Goal: Transaction & Acquisition: Subscribe to service/newsletter

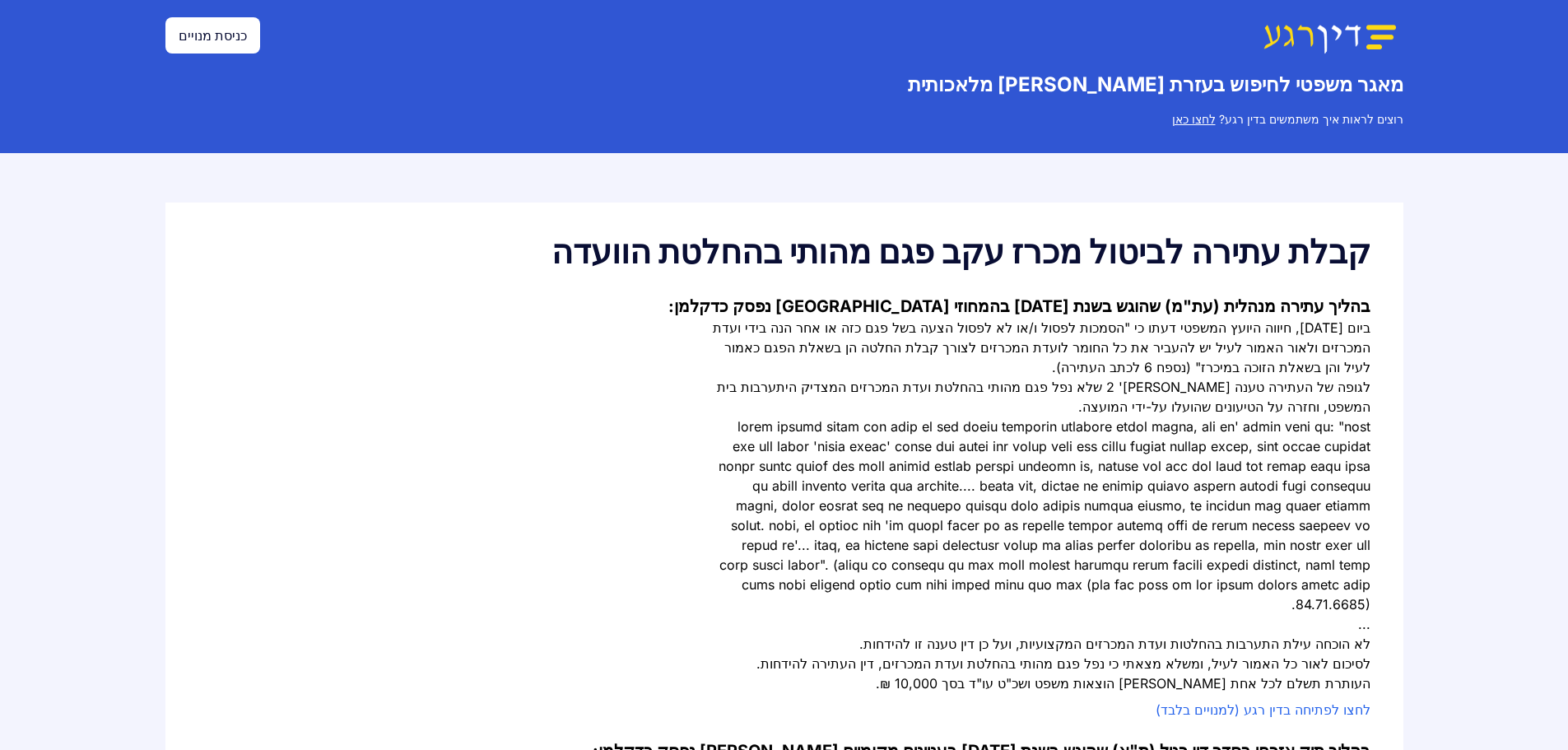
click at [208, 38] on link "כניסת מנויים" at bounding box center [213, 35] width 94 height 36
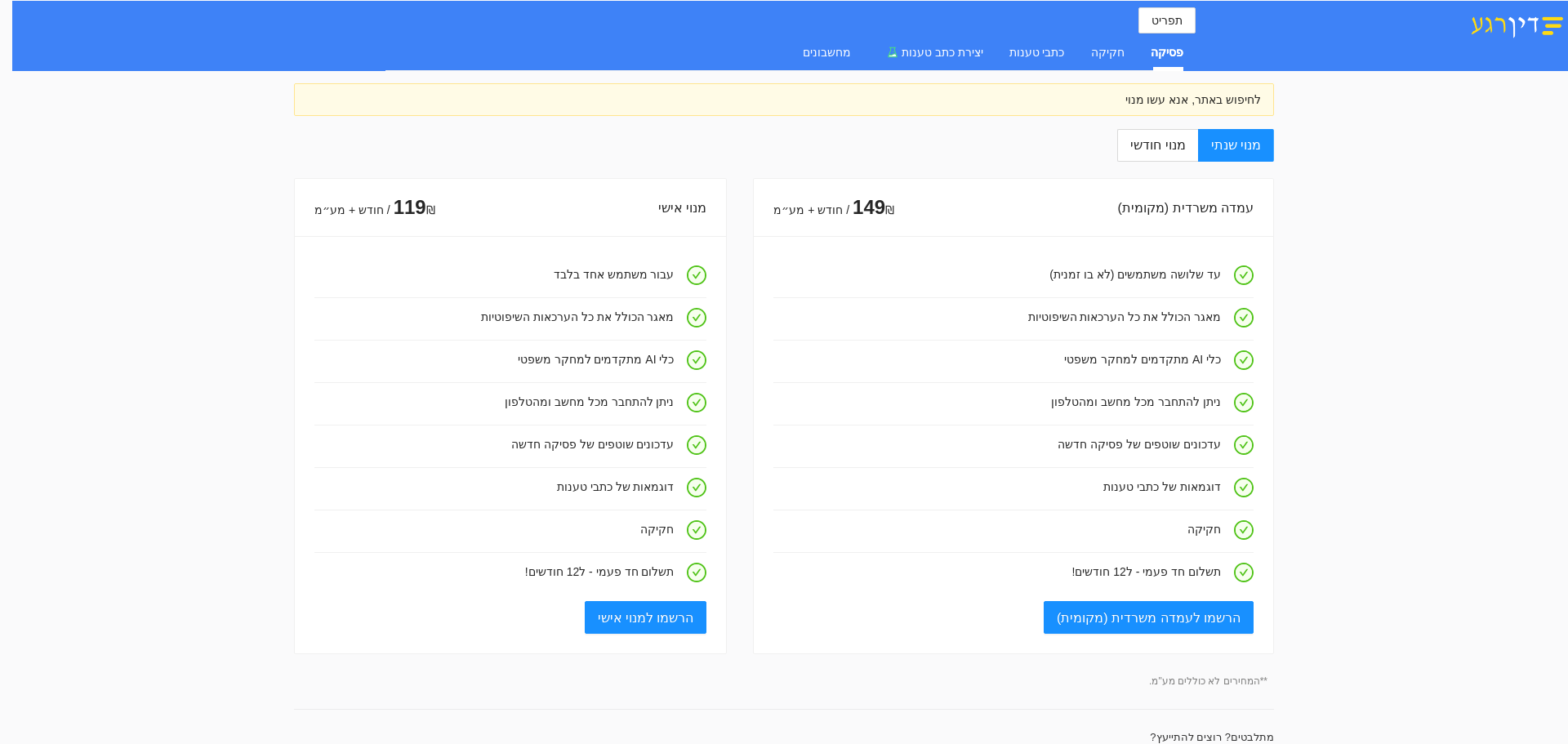
click at [1543, 23] on img at bounding box center [1517, 24] width 102 height 28
click at [1559, 23] on img at bounding box center [1517, 24] width 102 height 28
click at [1165, 155] on label "מנוי חודשי" at bounding box center [1157, 146] width 80 height 32
click at [1197, 147] on input "מנוי חודשי" at bounding box center [1198, 146] width 2 height 2
radio input "true"
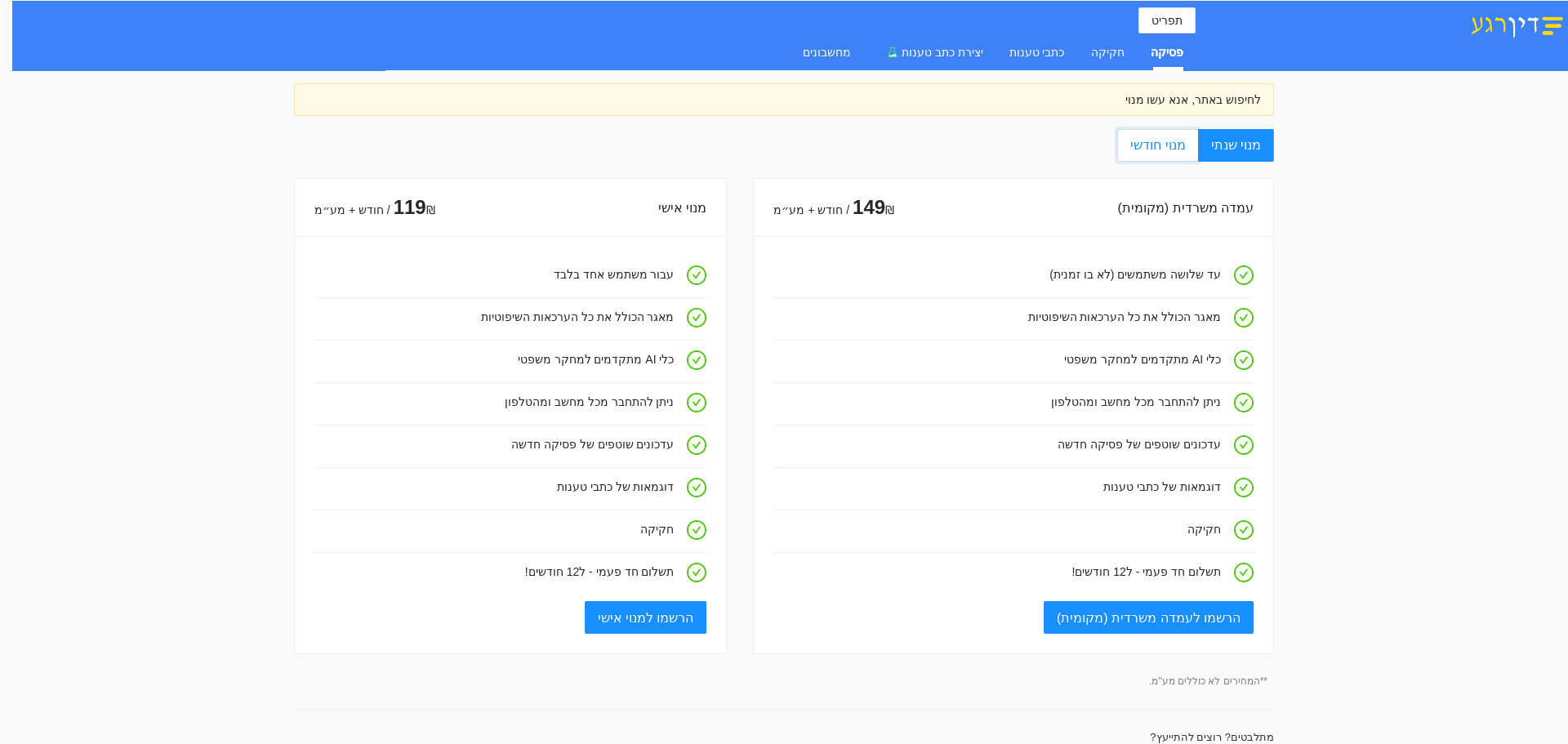
radio input "false"
drag, startPoint x: 1219, startPoint y: 206, endPoint x: 1142, endPoint y: 208, distance: 77.0
click at [1142, 208] on div "עמדה משרדית (מקומית)" at bounding box center [1074, 208] width 359 height 47
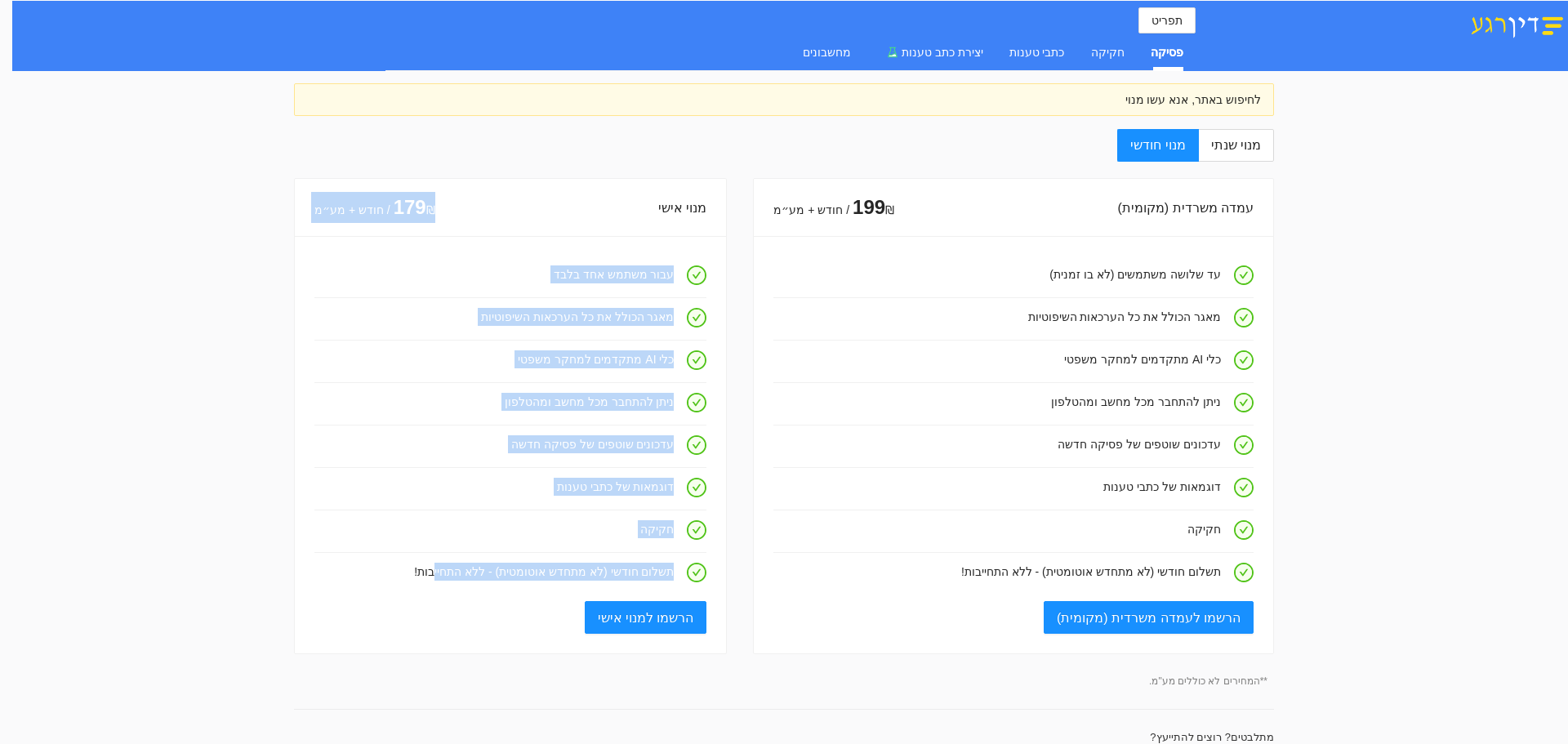
drag, startPoint x: 530, startPoint y: 226, endPoint x: 458, endPoint y: 564, distance: 345.6
click at [458, 564] on div "מנוי אישי 179 ₪ / חודש + מע״מ עבור משתמש אחד בלבד מאגר הכולל את כל הערכאות השיפ…" at bounding box center [510, 415] width 433 height 476
click at [458, 564] on h4 "תשלום חודשי (לא מתחדש אוטומטית) - ללא התחייבות!" at bounding box center [494, 571] width 359 height 18
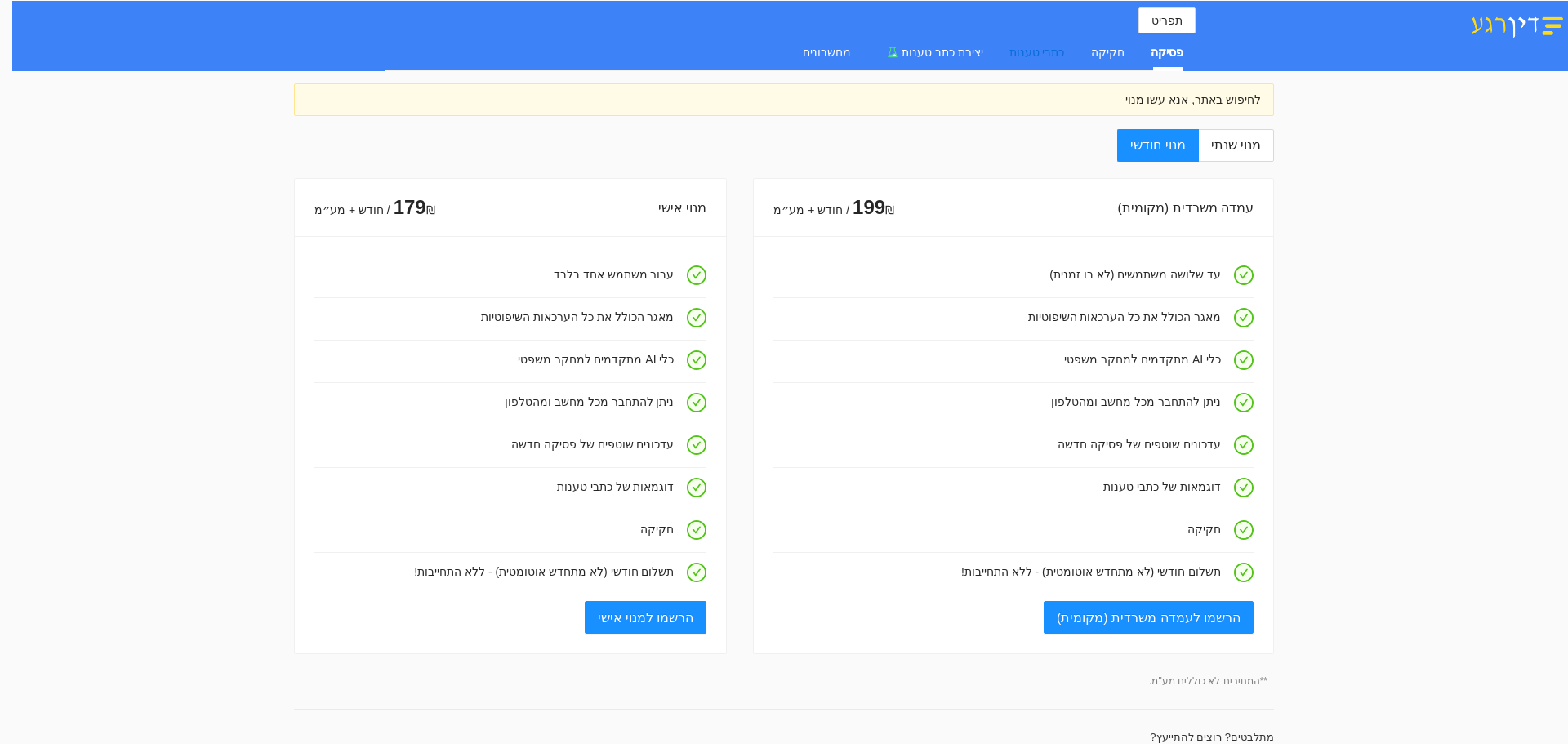
click at [1036, 54] on div "כתבי טענות" at bounding box center [1037, 52] width 55 height 18
click at [1125, 52] on div "חקיקה" at bounding box center [1107, 52] width 33 height 18
click at [848, 54] on div "מחשבונים" at bounding box center [827, 52] width 49 height 18
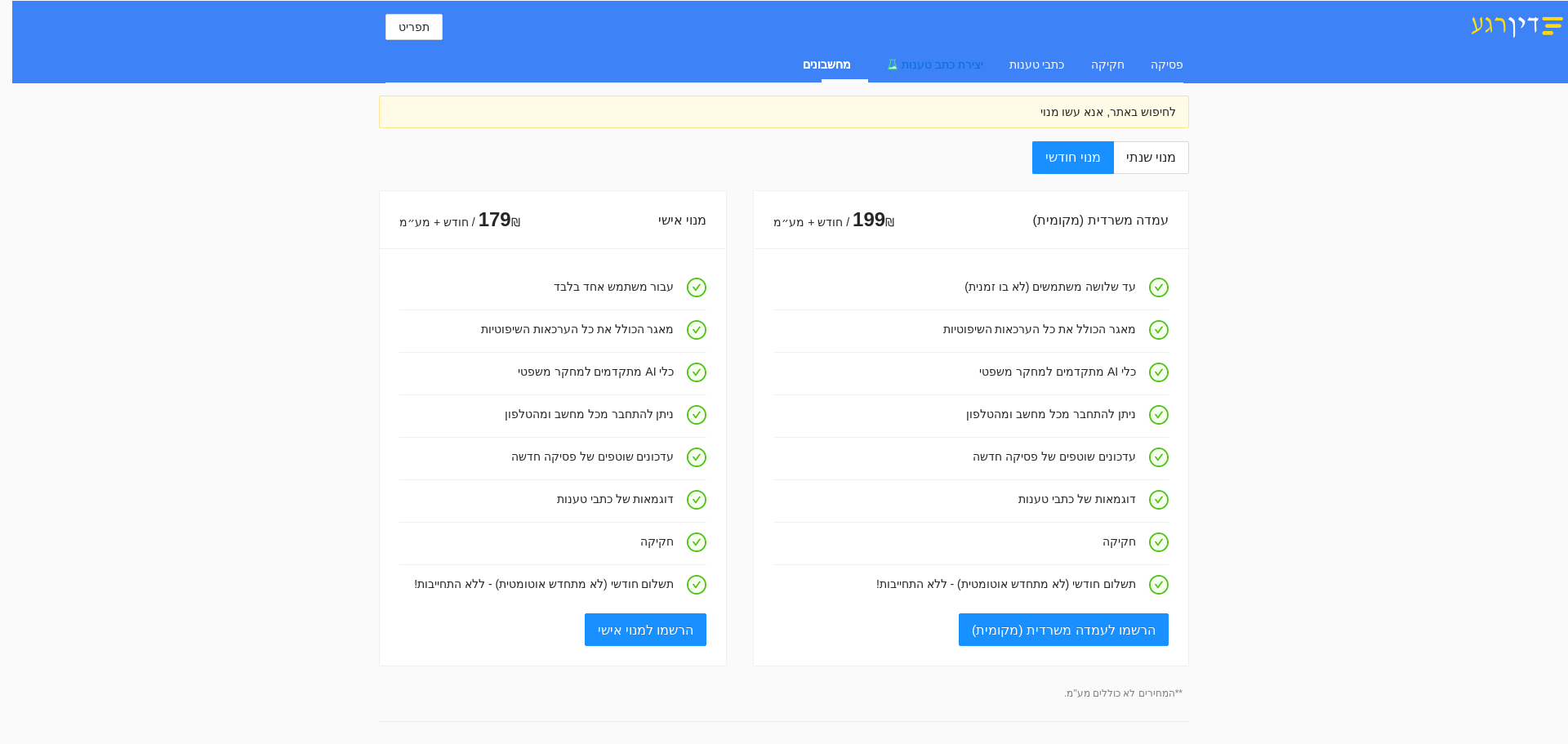
click at [966, 63] on span "יצירת כתב טענות" at bounding box center [943, 64] width 82 height 13
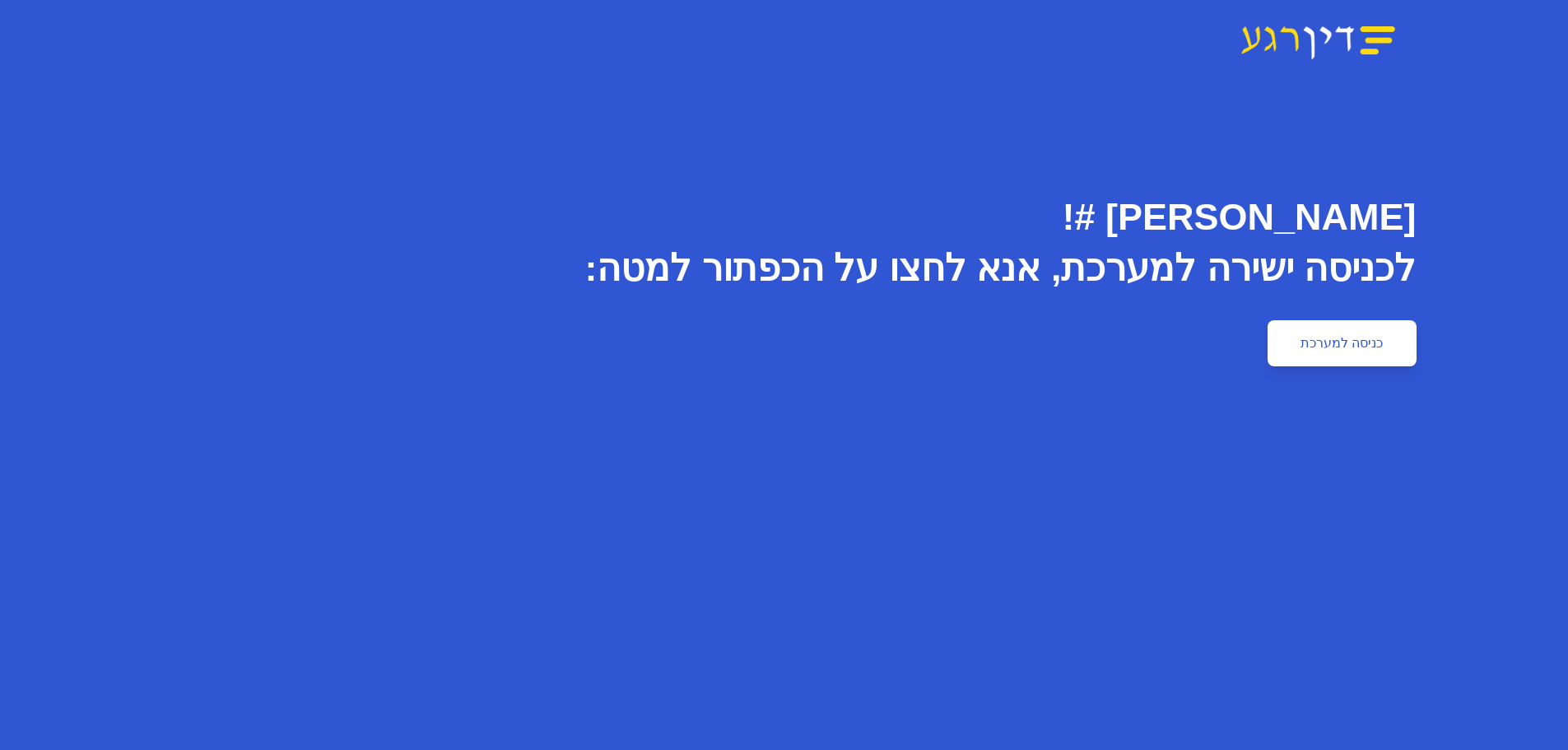
click at [1369, 356] on link "כניסה למערכת" at bounding box center [1341, 343] width 148 height 46
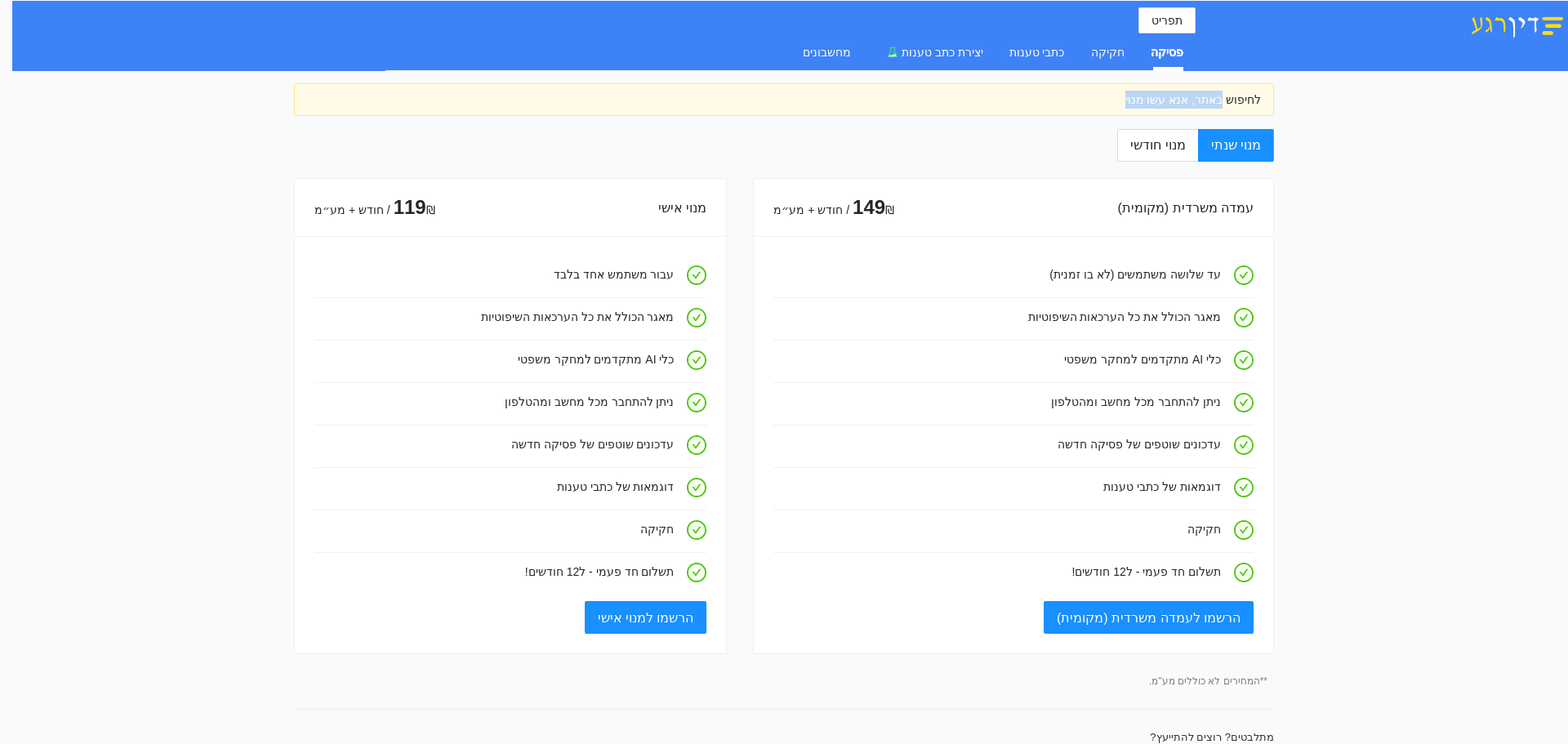
drag, startPoint x: 1232, startPoint y: 89, endPoint x: 1088, endPoint y: 98, distance: 144.3
click at [1088, 98] on div "לחיפוש באתר, אנא עשו מנוי" at bounding box center [784, 100] width 980 height 32
click at [1088, 99] on div "לחיפוש באתר, אנא עשו מנוי" at bounding box center [784, 99] width 954 height 18
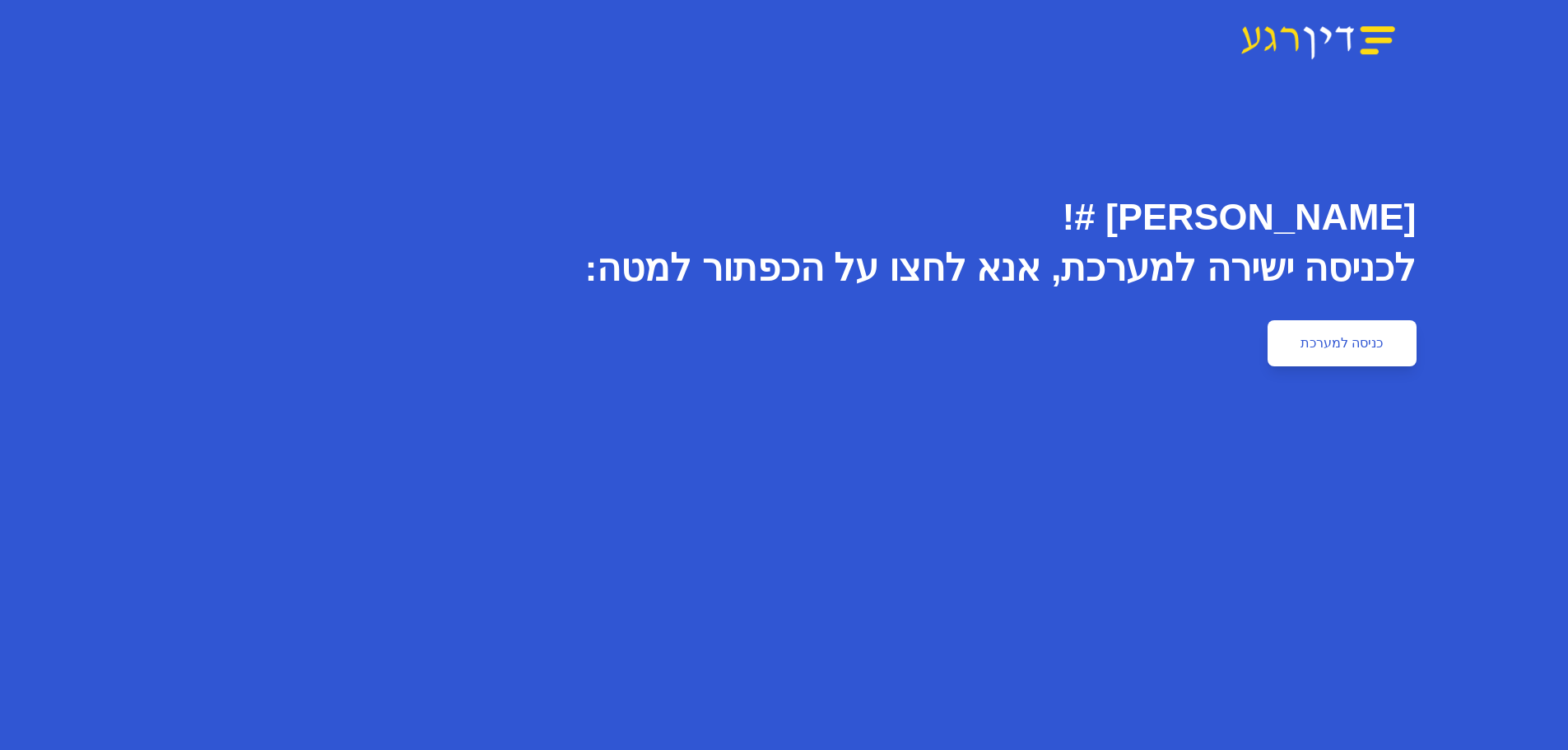
click at [1304, 354] on link "כניסה למערכת" at bounding box center [1341, 343] width 148 height 46
